Goal: Transaction & Acquisition: Purchase product/service

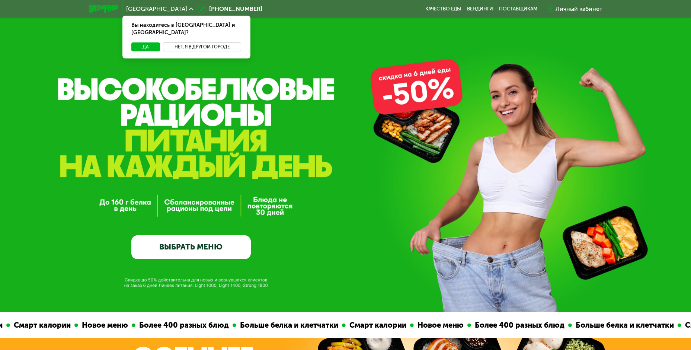
click at [192, 42] on button "Нет, я в другом городе" at bounding box center [202, 46] width 78 height 9
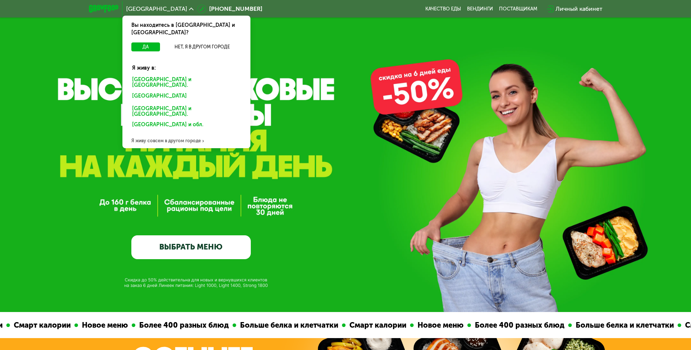
click at [166, 75] on div "[GEOGRAPHIC_DATA] и [GEOGRAPHIC_DATA]." at bounding box center [186, 83] width 119 height 16
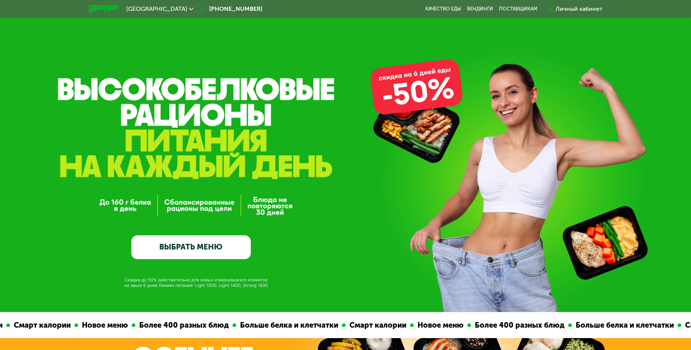
click at [203, 246] on link "ВЫБРАТЬ МЕНЮ" at bounding box center [190, 247] width 119 height 24
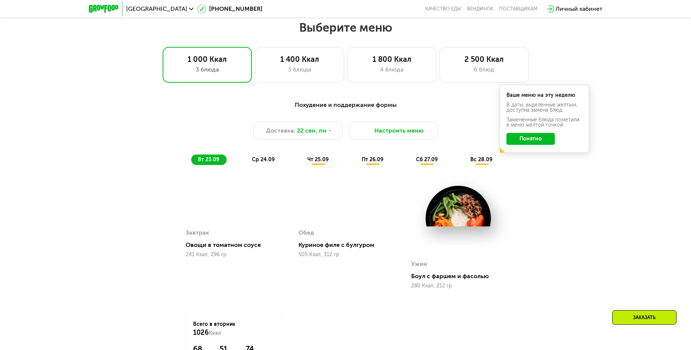
scroll to position [602, 0]
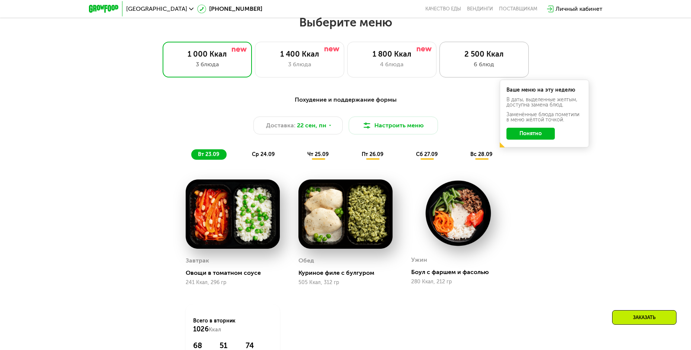
click at [482, 68] on div "6 блюд" at bounding box center [484, 64] width 74 height 9
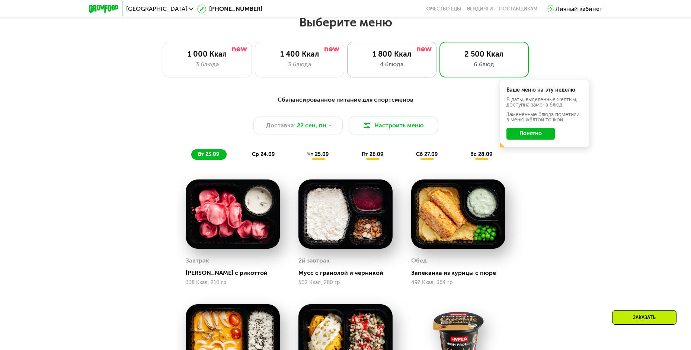
click at [399, 69] on div "4 блюда" at bounding box center [392, 64] width 74 height 9
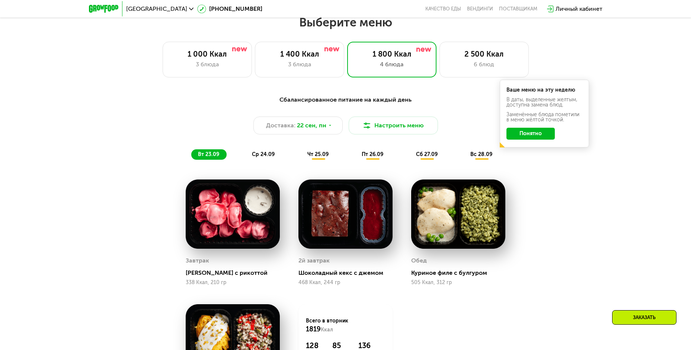
click at [537, 137] on button "Понятно" at bounding box center [530, 134] width 48 height 12
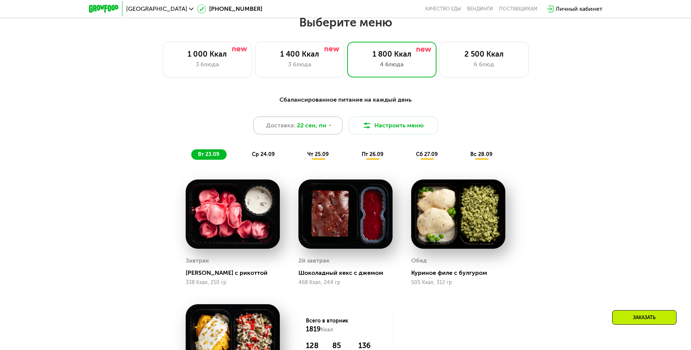
click at [321, 127] on span "22 сен, пн" at bounding box center [311, 125] width 29 height 9
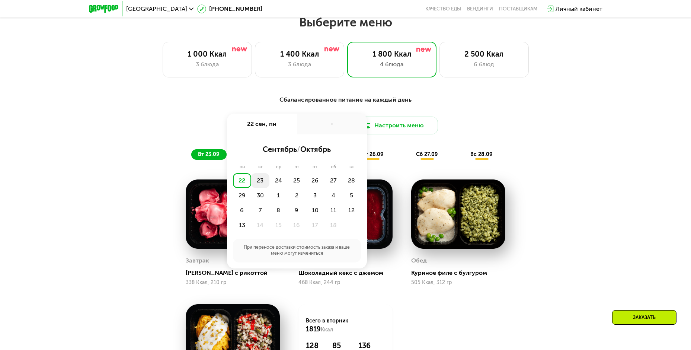
click at [261, 185] on div "23" at bounding box center [260, 180] width 18 height 15
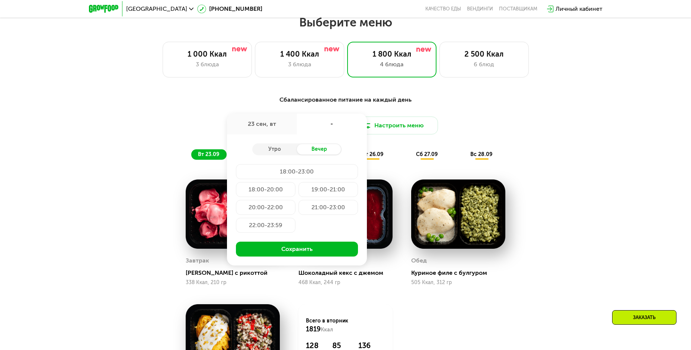
click at [316, 152] on div "Вечер" at bounding box center [319, 149] width 45 height 10
click at [318, 210] on div "21:00-23:00" at bounding box center [328, 207] width 60 height 15
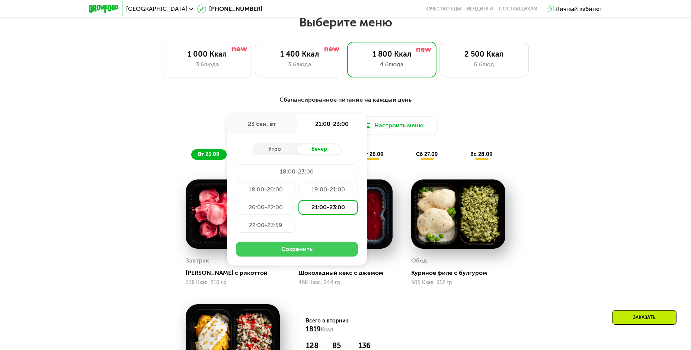
click at [318, 253] on button "Сохранить" at bounding box center [297, 248] width 122 height 15
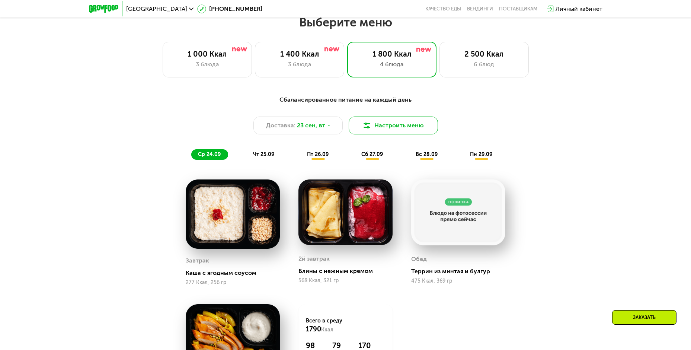
click at [386, 124] on button "Настроить меню" at bounding box center [392, 125] width 89 height 18
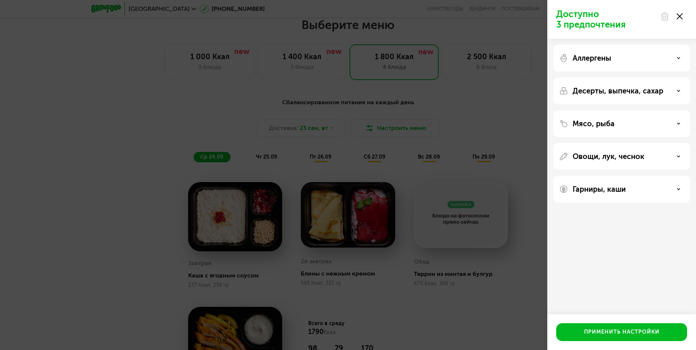
click at [682, 15] on use at bounding box center [680, 16] width 6 height 6
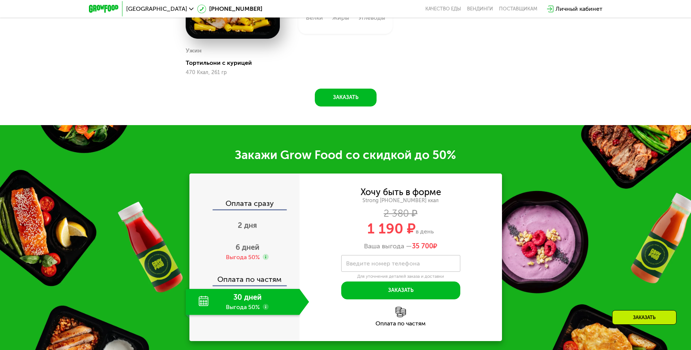
scroll to position [1011, 0]
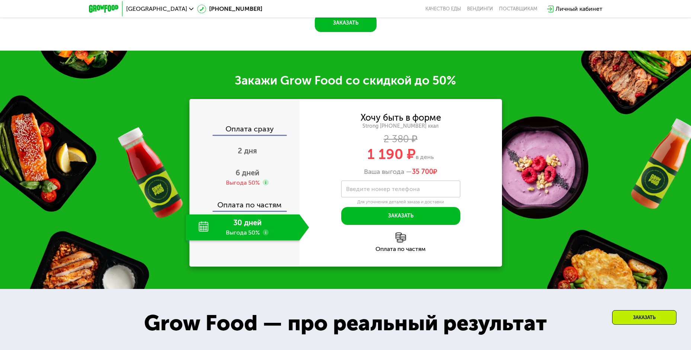
click at [204, 230] on div "30 дней Выгода 50%" at bounding box center [243, 227] width 114 height 26
click at [246, 175] on span "6 дней" at bounding box center [247, 172] width 24 height 9
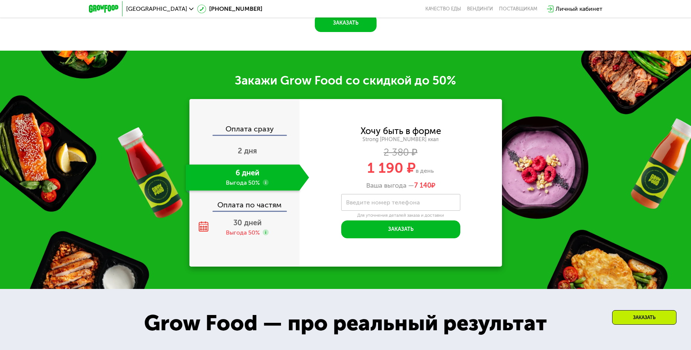
click at [264, 184] on use at bounding box center [266, 182] width 6 height 6
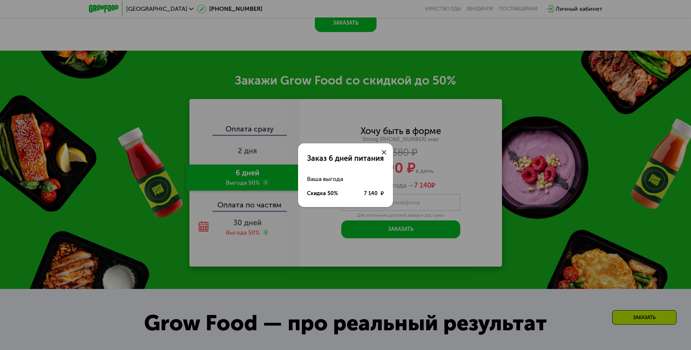
click at [271, 175] on div "Заказ 6 дней питания Ваша выгода Скидка 50% 7 140 ₽" at bounding box center [345, 175] width 691 height 350
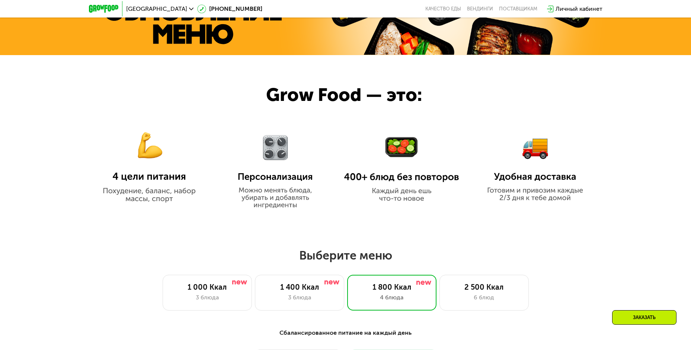
scroll to position [341, 0]
